Goal: Information Seeking & Learning: Learn about a topic

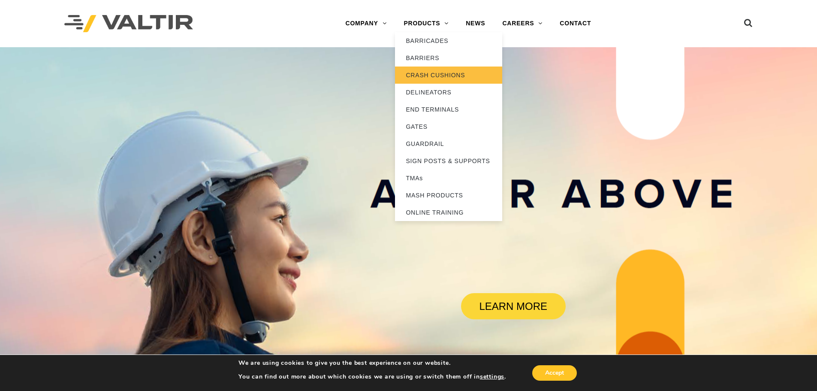
click at [439, 77] on link "CRASH CUSHIONS" at bounding box center [448, 75] width 107 height 17
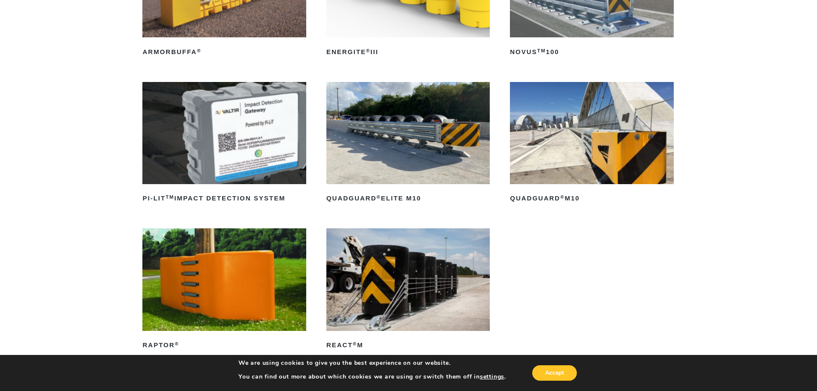
scroll to position [215, 0]
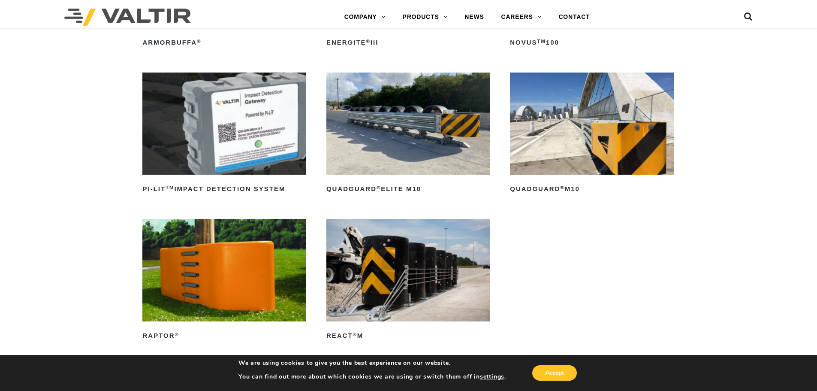
click at [423, 264] on img at bounding box center [408, 270] width 163 height 102
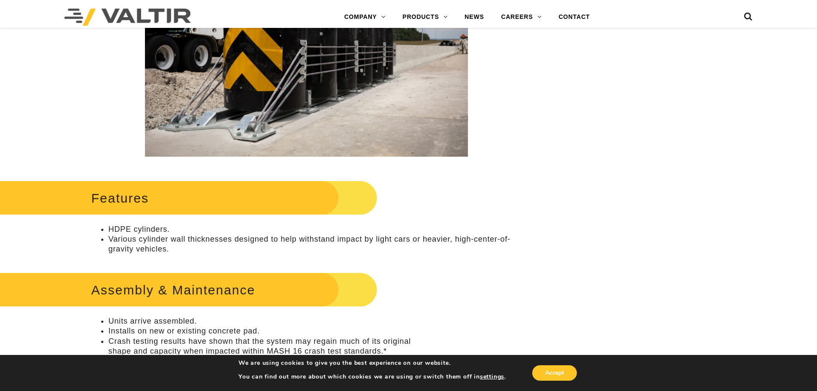
scroll to position [300, 0]
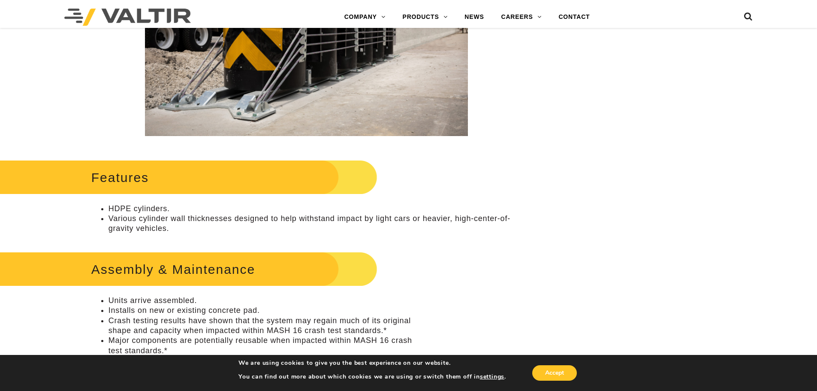
drag, startPoint x: 548, startPoint y: 212, endPoint x: 454, endPoint y: 259, distance: 104.6
click at [454, 259] on div "Assembly & Maintenance Units arrive assembled. Installs on new or existing conc…" at bounding box center [306, 355] width 430 height 212
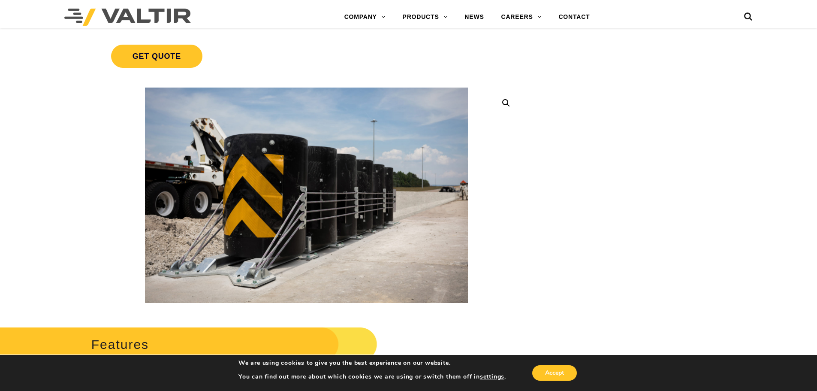
scroll to position [129, 0]
